Goal: Task Accomplishment & Management: Manage account settings

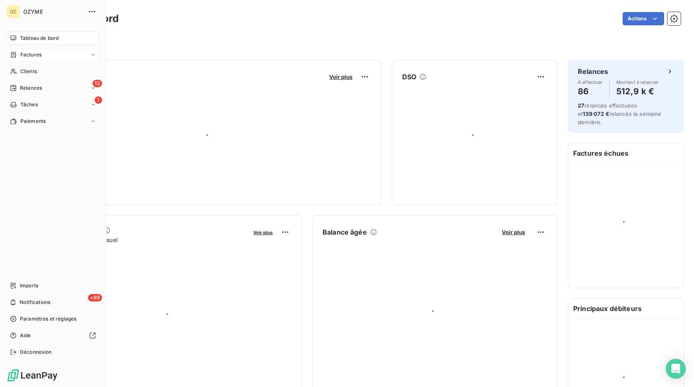
click at [39, 56] on span "Factures" at bounding box center [30, 54] width 21 height 7
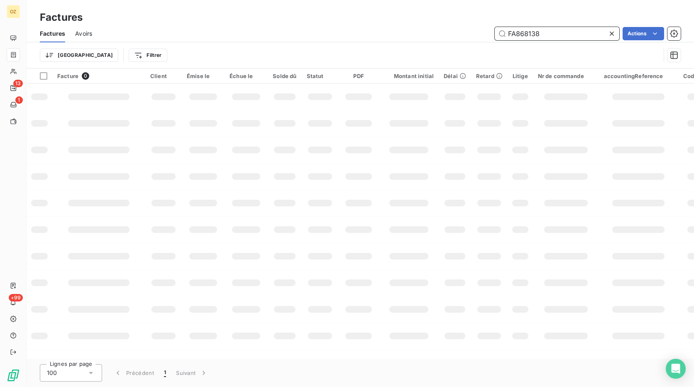
drag, startPoint x: 543, startPoint y: 37, endPoint x: 482, endPoint y: 41, distance: 61.2
click at [482, 41] on div "Factures Avoirs FA868138 Actions" at bounding box center [361, 33] width 668 height 17
paste input "983"
type input "FA868983"
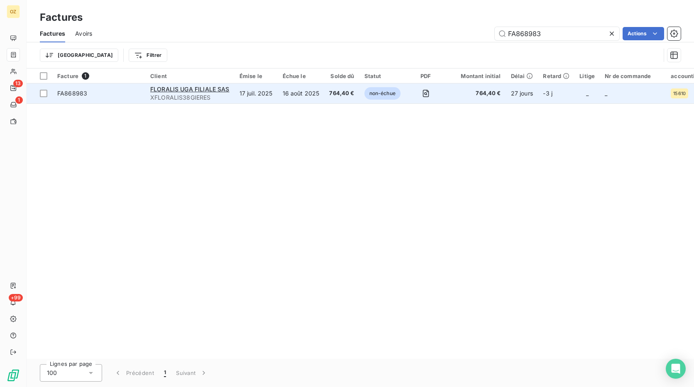
click at [286, 101] on td "16 août 2025" at bounding box center [301, 93] width 47 height 20
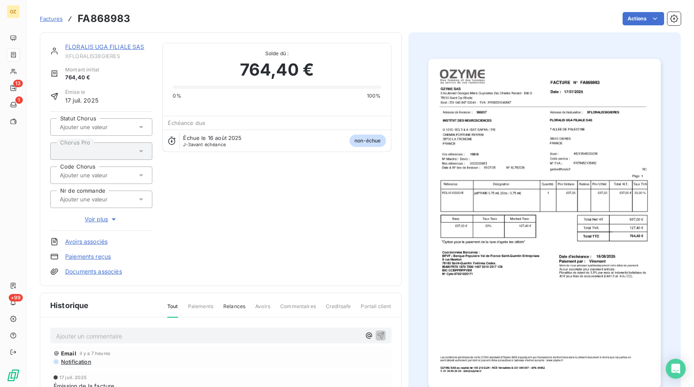
click at [96, 255] on link "Paiements reçus" at bounding box center [88, 256] width 46 height 8
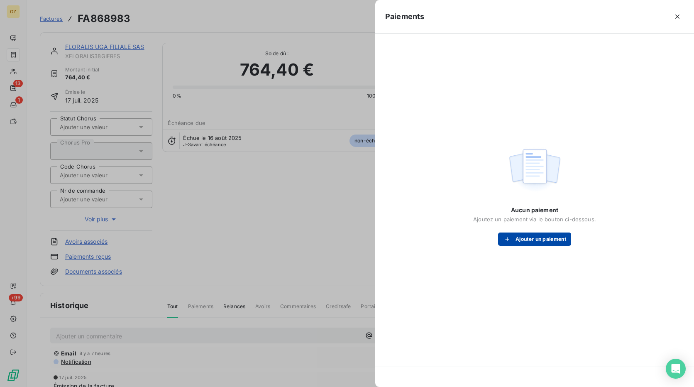
click at [527, 240] on button "Ajouter un paiement" at bounding box center [534, 239] width 73 height 13
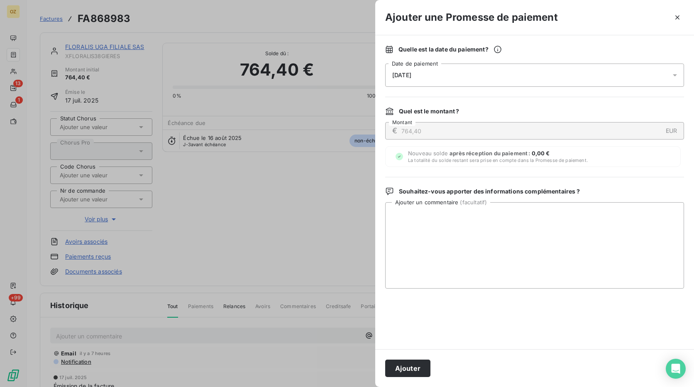
click at [506, 77] on div "14/08/2025" at bounding box center [534, 75] width 299 height 23
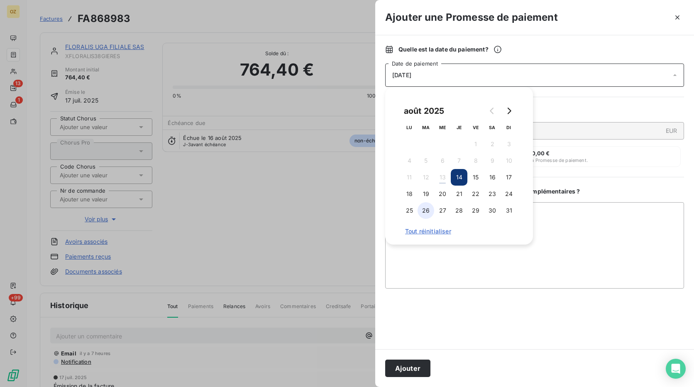
click at [425, 209] on button "26" at bounding box center [426, 210] width 17 height 17
click at [408, 367] on button "Ajouter" at bounding box center [407, 368] width 45 height 17
